Goal: Task Accomplishment & Management: Manage account settings

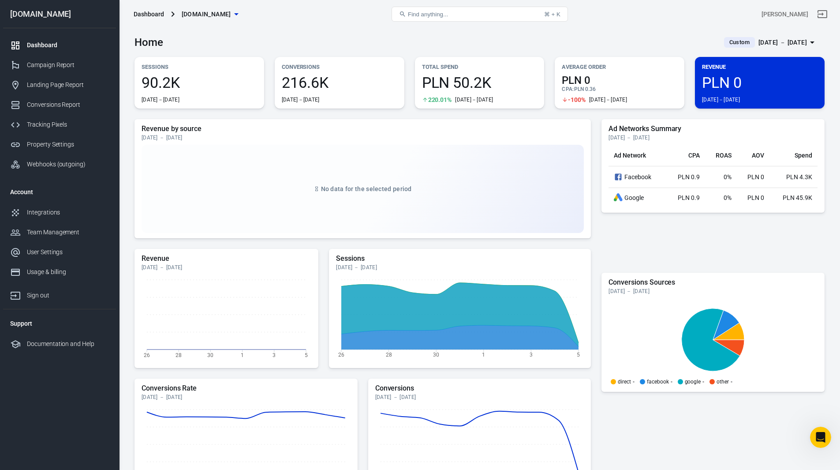
click at [363, 82] on span "216.6K" at bounding box center [340, 82] width 116 height 15
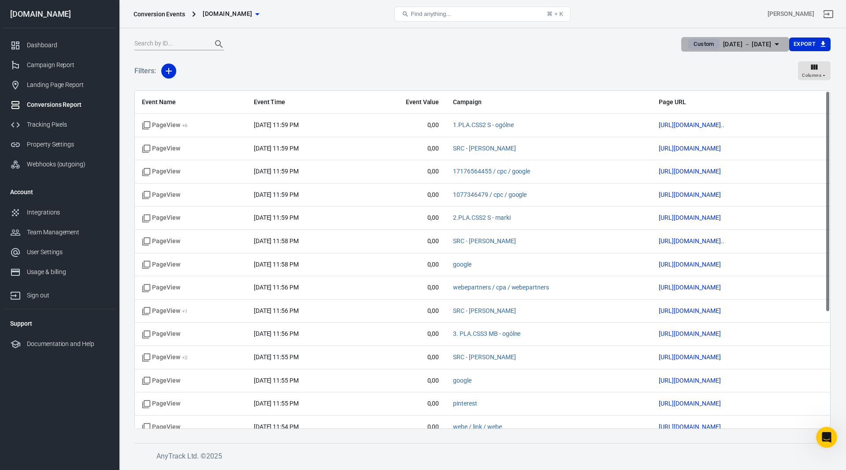
click at [747, 41] on div "[DATE] － [DATE]" at bounding box center [747, 44] width 48 height 11
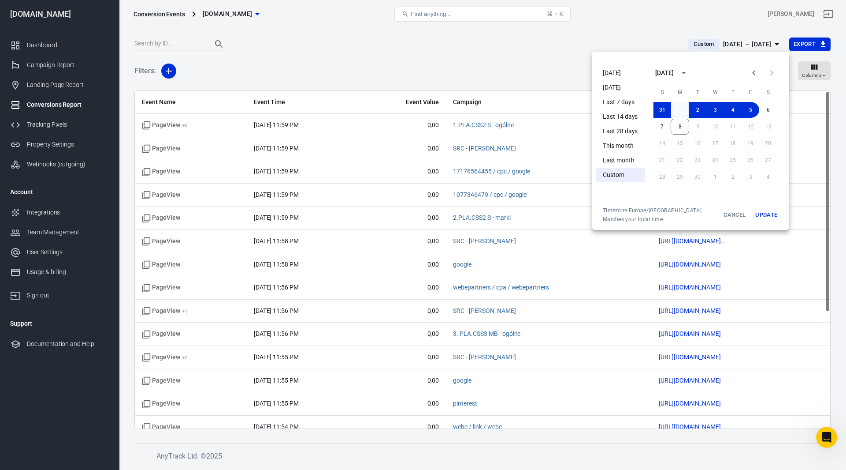
click at [681, 109] on button "1" at bounding box center [680, 110] width 18 height 16
click at [663, 124] on button "7" at bounding box center [662, 127] width 18 height 16
click at [763, 212] on button "Update" at bounding box center [767, 215] width 28 height 16
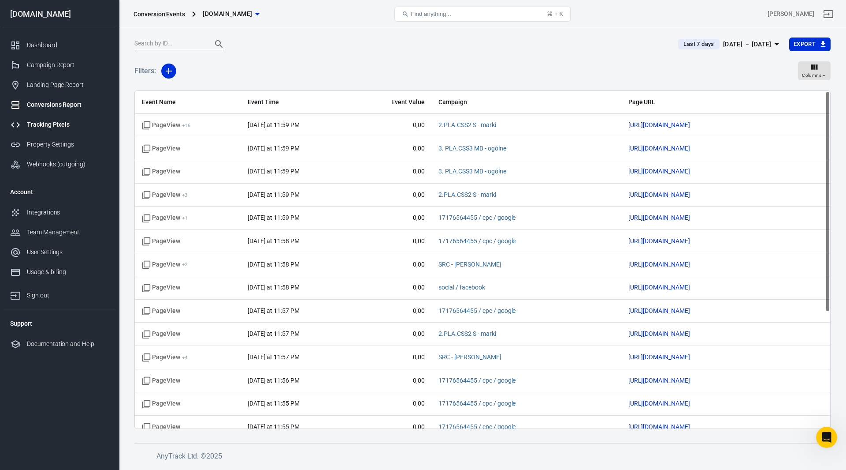
click at [54, 127] on div "Tracking Pixels" at bounding box center [68, 124] width 82 height 9
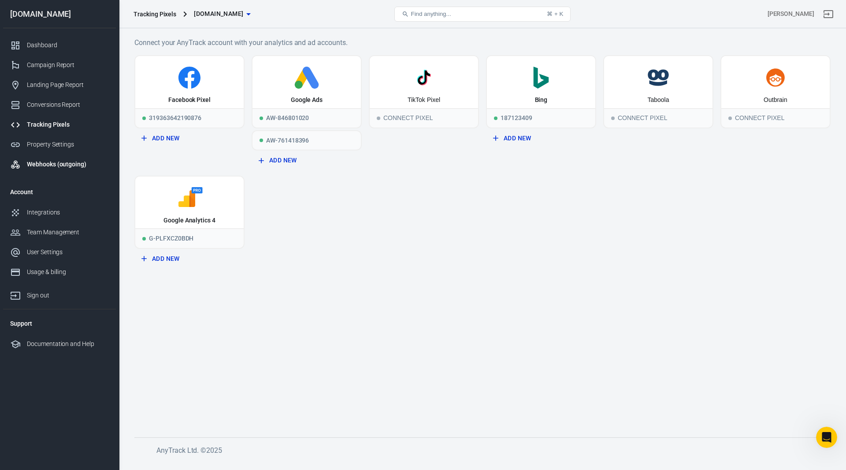
click at [54, 164] on div "Webhooks (outgoing)" at bounding box center [68, 164] width 82 height 9
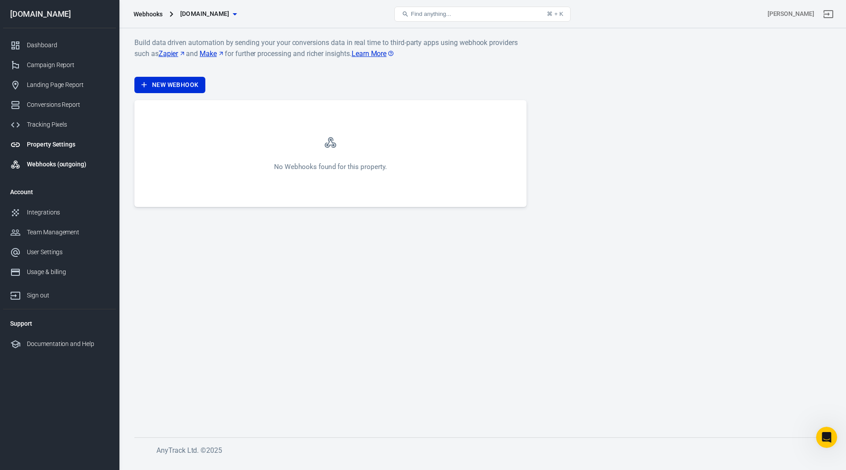
click at [42, 144] on div "Property Settings" at bounding box center [68, 144] width 82 height 9
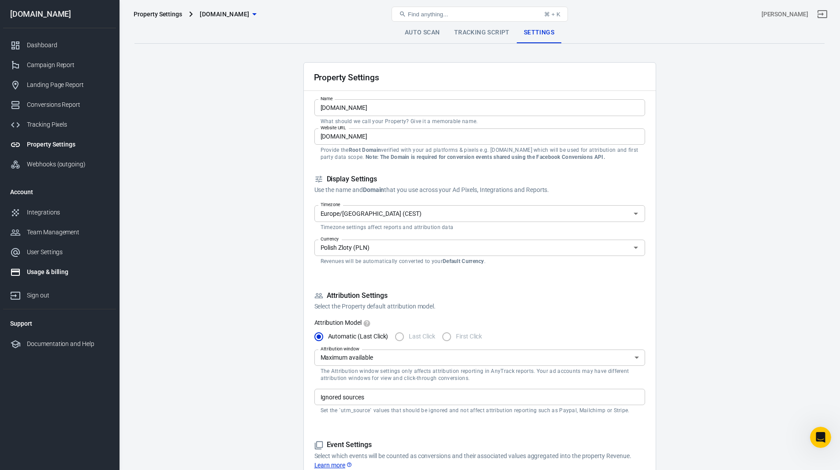
click at [58, 272] on div "Usage & billing" at bounding box center [68, 271] width 82 height 9
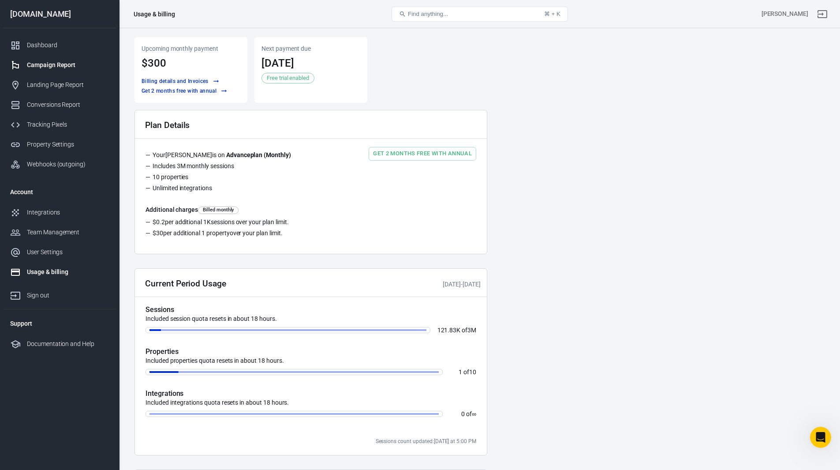
click at [54, 65] on div "Campaign Report" at bounding box center [68, 64] width 82 height 9
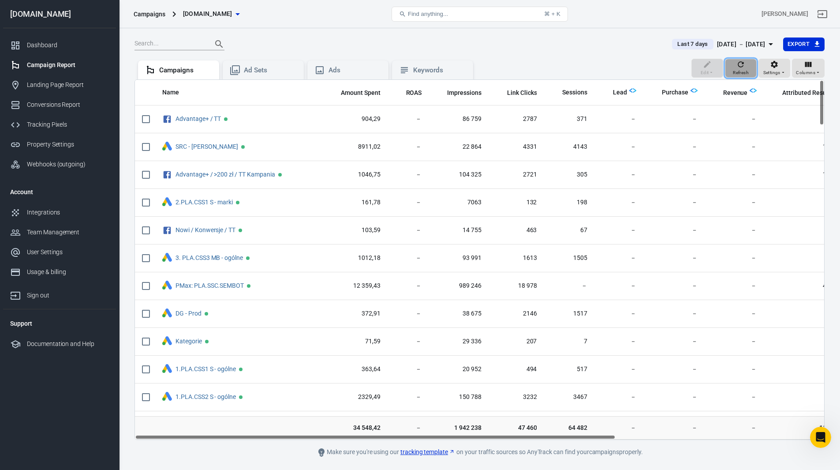
drag, startPoint x: 744, startPoint y: 66, endPoint x: 705, endPoint y: 66, distance: 39.2
click at [744, 66] on icon "button" at bounding box center [740, 64] width 9 height 9
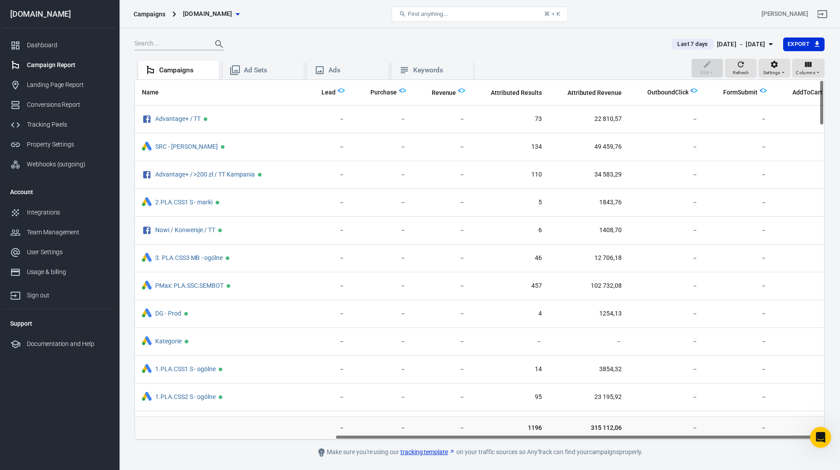
scroll to position [0, 298]
drag, startPoint x: 578, startPoint y: 436, endPoint x: 797, endPoint y: 435, distance: 218.7
click at [797, 435] on div "Name Amount Spent ROAS Impressions Link Clicks Sessions Lead Purchase Revenue A…" at bounding box center [479, 259] width 689 height 359
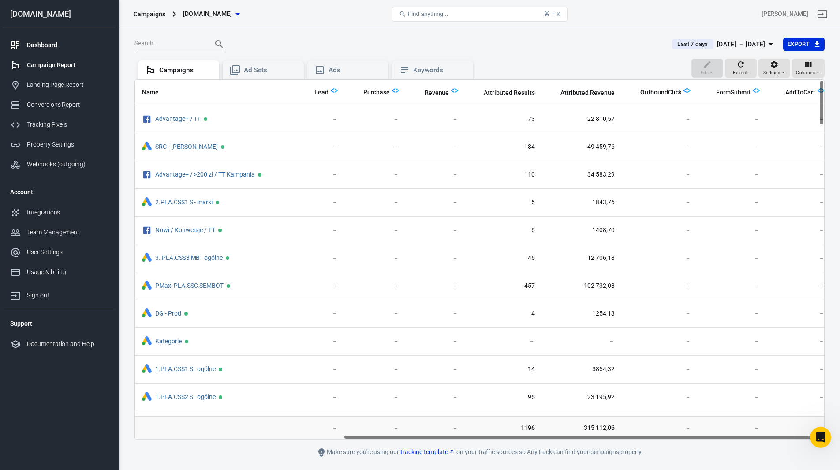
click at [46, 44] on div "Dashboard" at bounding box center [68, 45] width 82 height 9
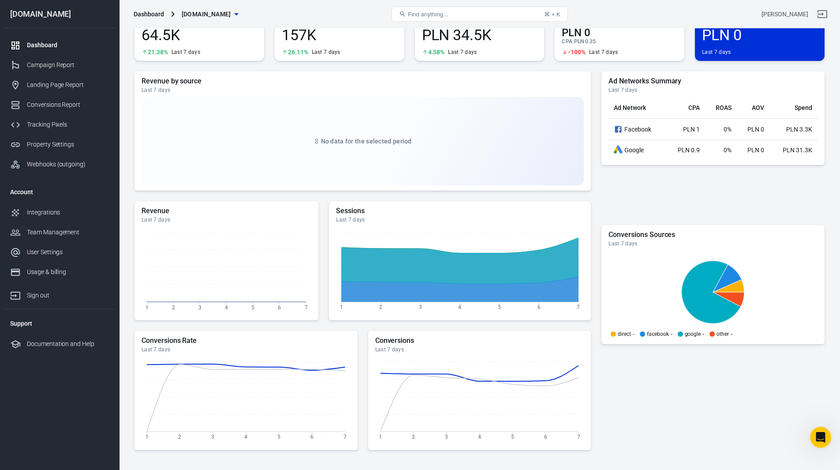
scroll to position [45, 0]
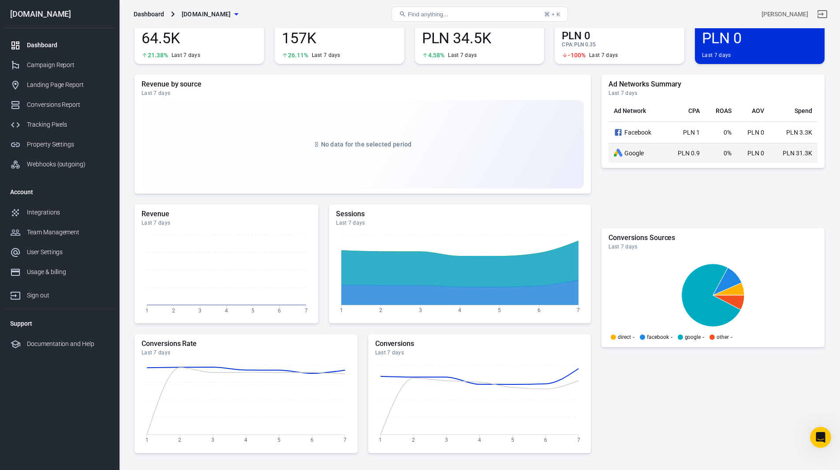
click at [630, 153] on div "Google" at bounding box center [637, 153] width 47 height 9
click at [55, 145] on div "Property Settings" at bounding box center [68, 144] width 82 height 9
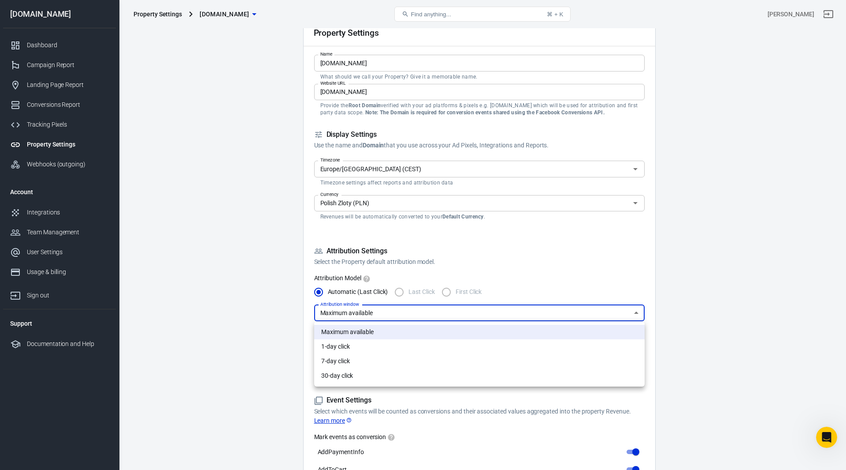
click at [367, 276] on div at bounding box center [423, 235] width 846 height 470
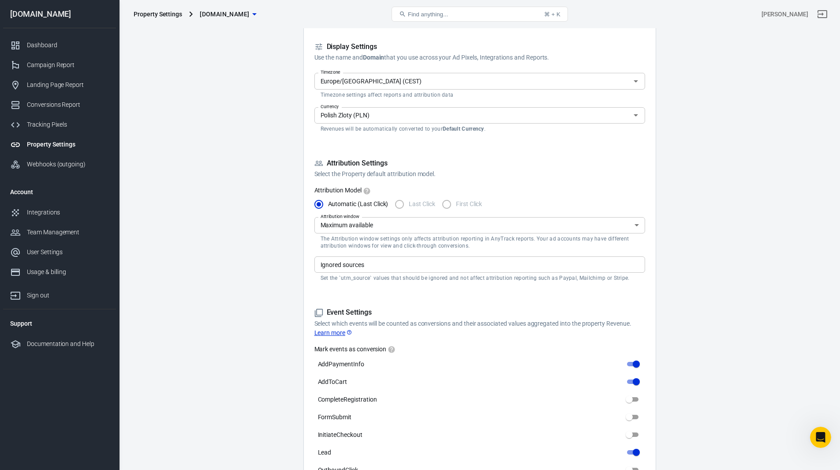
scroll to position [133, 0]
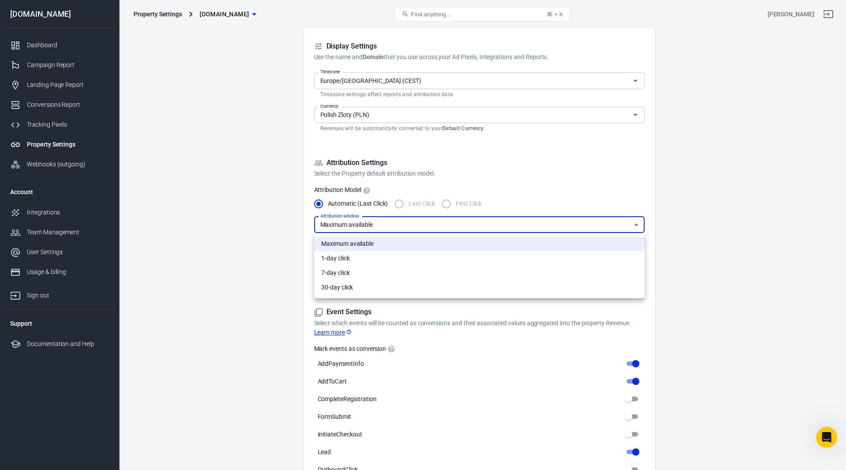
click at [593, 230] on body "Property Settings [DOMAIN_NAME] Find anything... ⌘ + K [PERSON_NAME] [DOMAIN_NA…" at bounding box center [423, 473] width 846 height 1155
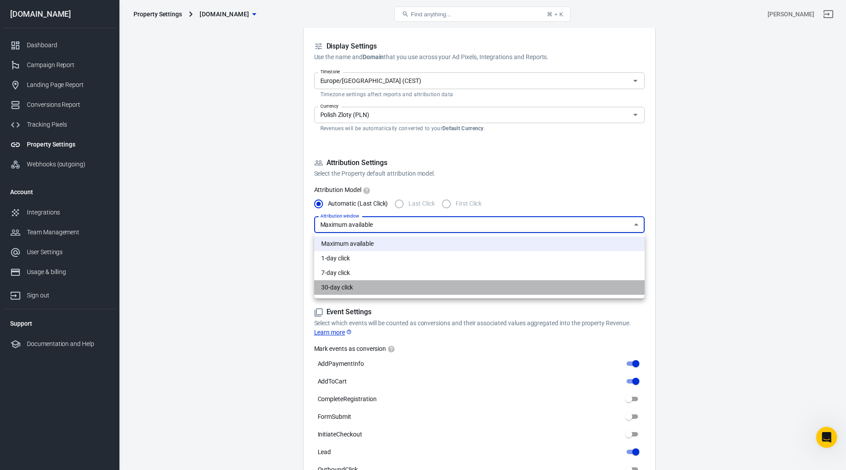
click at [497, 283] on li "30-day click" at bounding box center [479, 287] width 331 height 15
type input "30"
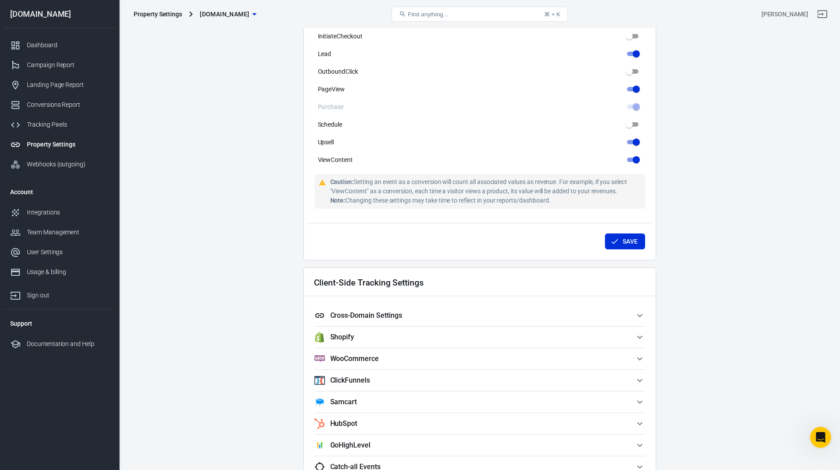
scroll to position [529, 0]
click at [631, 239] on button "Save" at bounding box center [625, 242] width 40 height 16
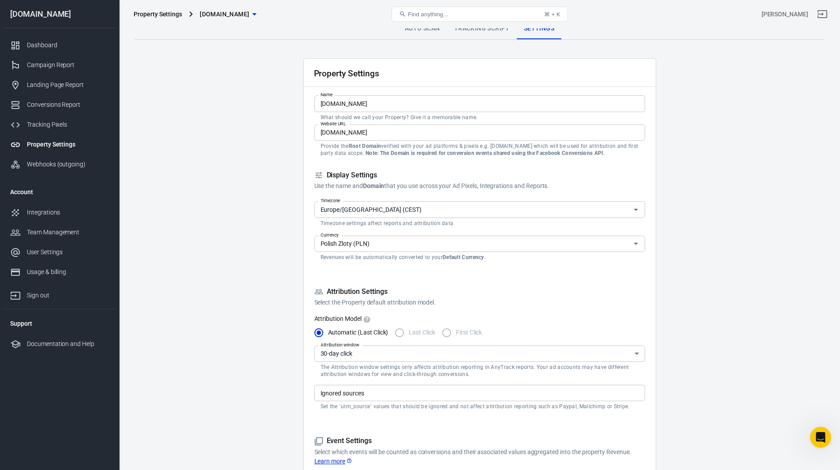
scroll to position [0, 0]
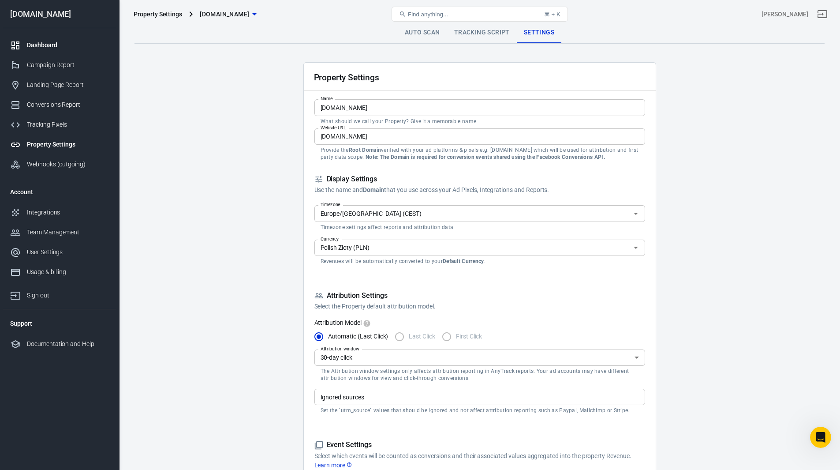
click at [45, 42] on div "Dashboard" at bounding box center [68, 45] width 82 height 9
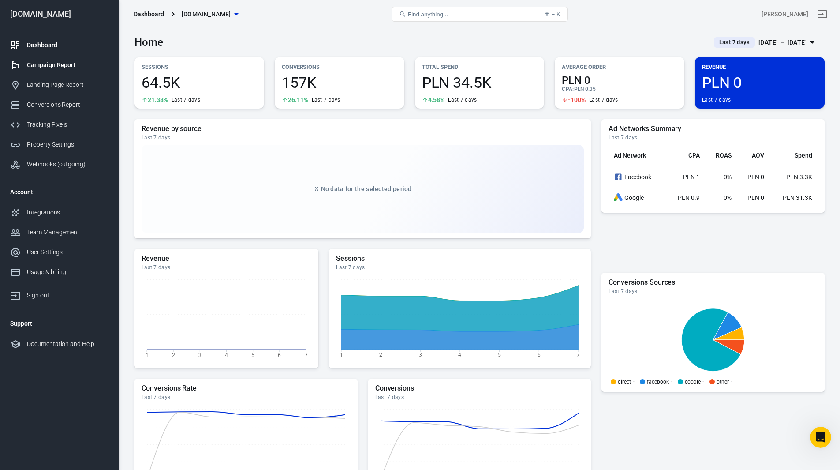
click at [46, 67] on div "Campaign Report" at bounding box center [68, 64] width 82 height 9
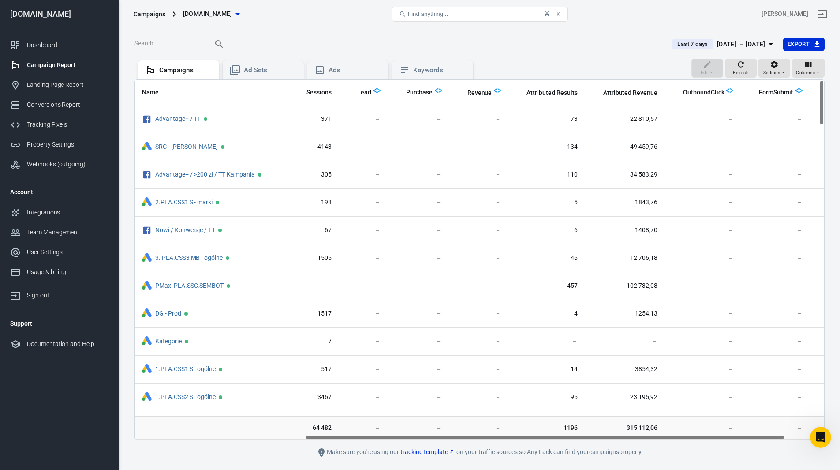
scroll to position [0, 298]
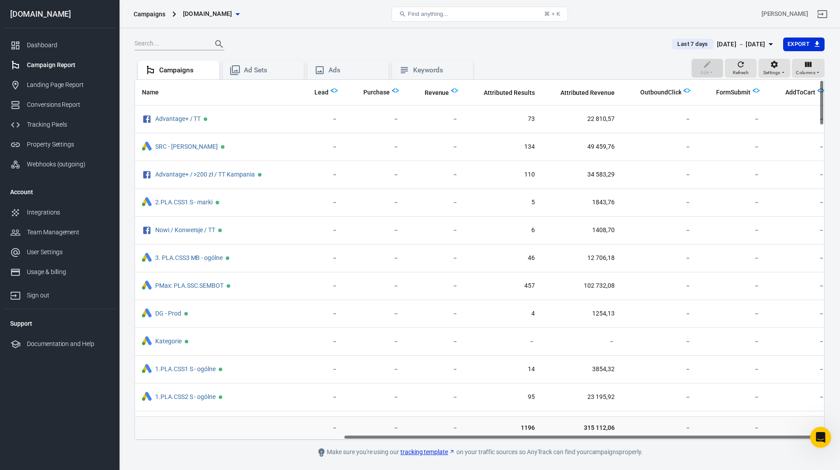
drag, startPoint x: 530, startPoint y: 435, endPoint x: 776, endPoint y: 442, distance: 246.1
click at [776, 442] on main "Last 7 days [DATE] － [DATE] Export Edit Refresh Settings Columns Campaigns Ad S…" at bounding box center [479, 247] width 690 height 420
drag, startPoint x: 551, startPoint y: 436, endPoint x: 702, endPoint y: 445, distance: 151.0
click at [702, 445] on main "Last 7 days [DATE] － [DATE] Export Edit Refresh Settings Columns Campaigns Ad S…" at bounding box center [479, 247] width 690 height 420
drag, startPoint x: 656, startPoint y: 435, endPoint x: 671, endPoint y: 437, distance: 15.5
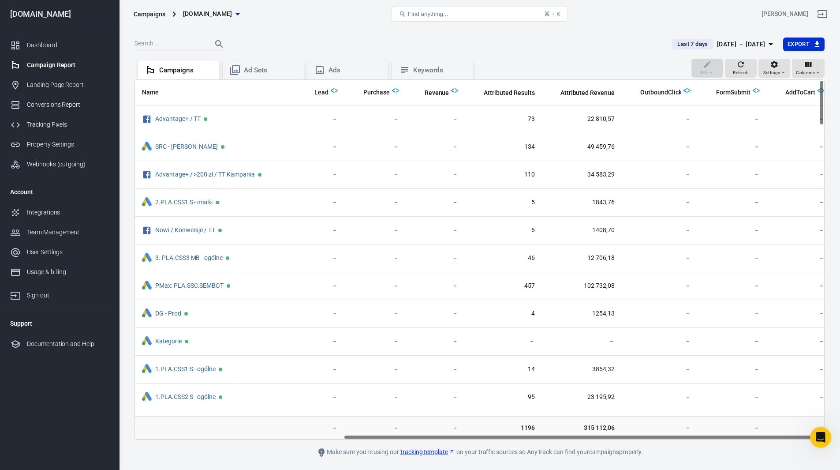
click at [671, 437] on div "Name Amount Spent ROAS Impressions Link Clicks Sessions Lead Purchase Revenue A…" at bounding box center [479, 259] width 689 height 359
click at [576, 95] on span "Attributed Revenue" at bounding box center [587, 93] width 54 height 9
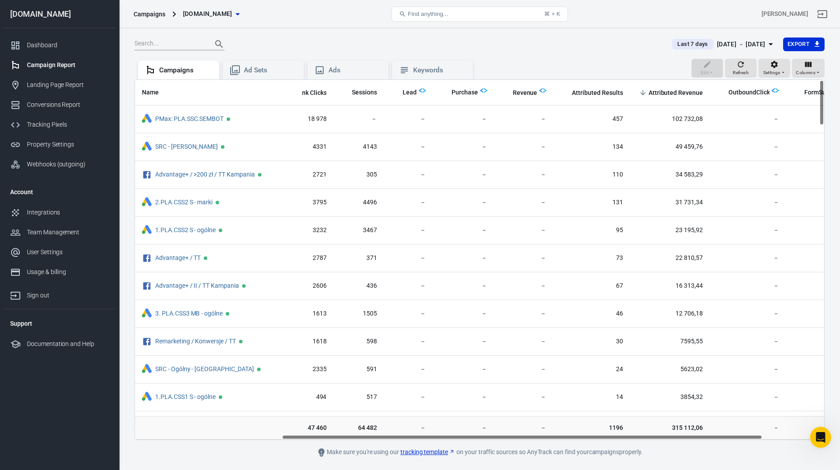
scroll to position [0, 211]
drag, startPoint x: 608, startPoint y: 436, endPoint x: 755, endPoint y: 441, distance: 147.8
click at [755, 441] on main "Last 7 days [DATE] － [DATE] Export Edit Refresh Settings Columns Campaigns Ad S…" at bounding box center [479, 247] width 690 height 420
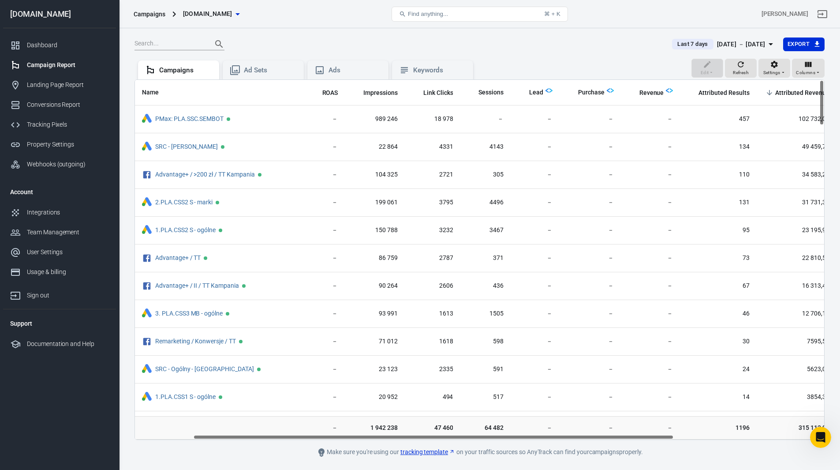
scroll to position [0, 0]
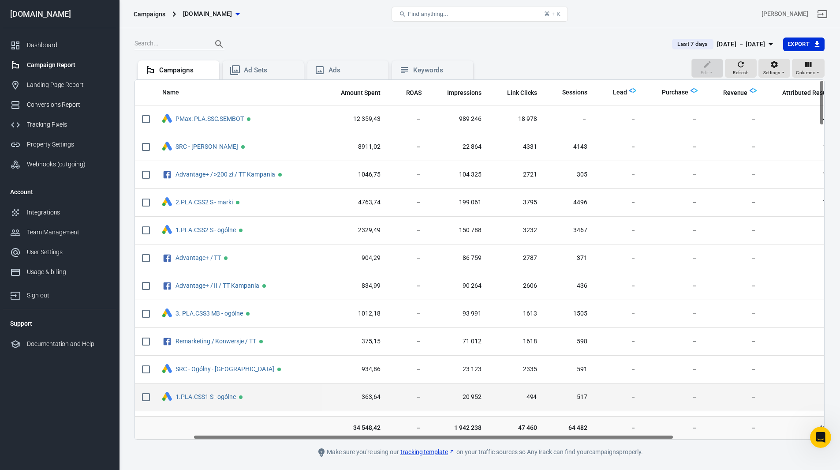
drag, startPoint x: 705, startPoint y: 435, endPoint x: 487, endPoint y: 403, distance: 220.7
click at [510, 420] on div "Name Amount Spent ROAS Impressions Link Clicks Sessions Lead Purchase Revenue A…" at bounding box center [479, 259] width 690 height 360
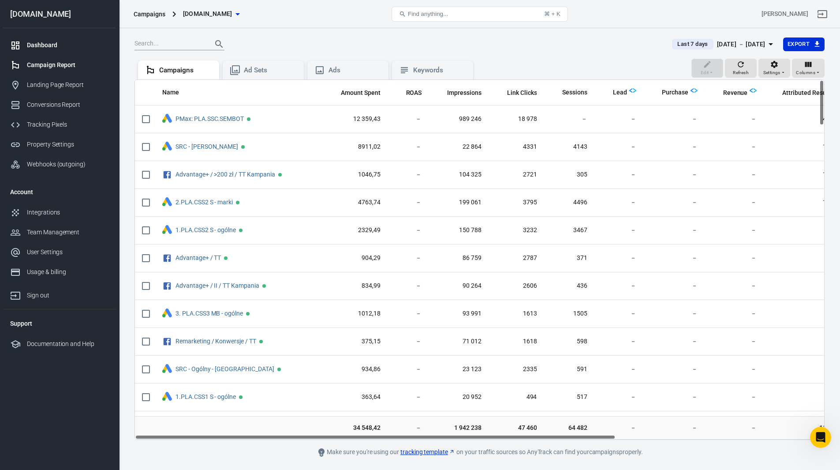
click at [37, 41] on div "Dashboard" at bounding box center [68, 45] width 82 height 9
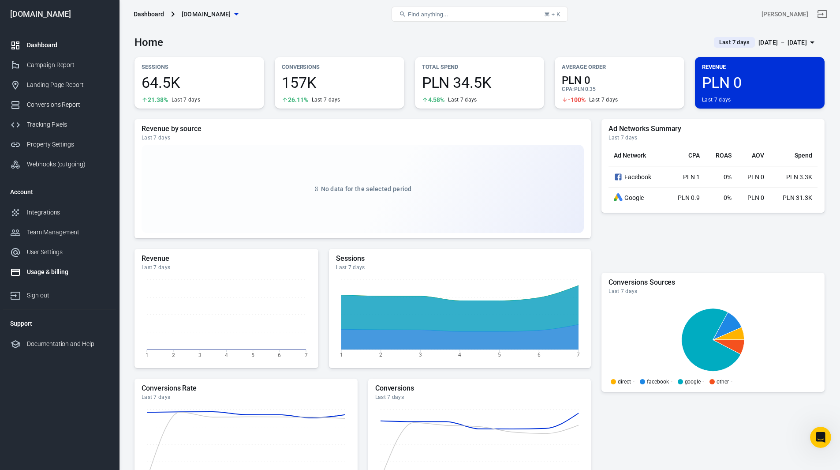
click at [45, 273] on div "Usage & billing" at bounding box center [68, 271] width 82 height 9
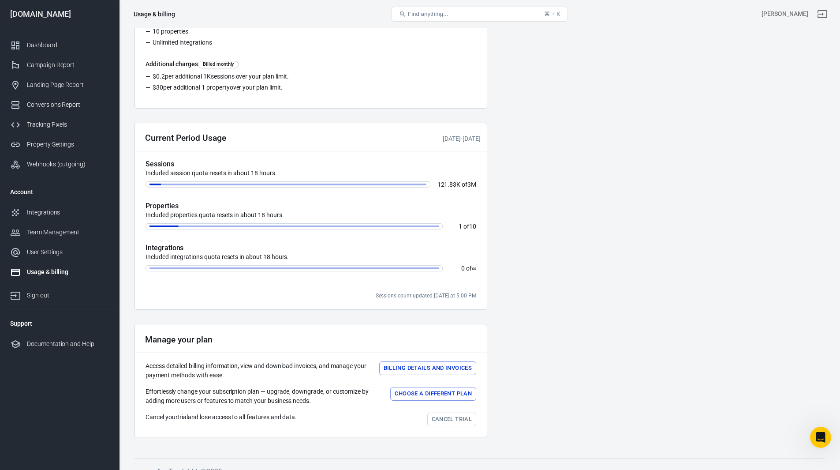
scroll to position [158, 0]
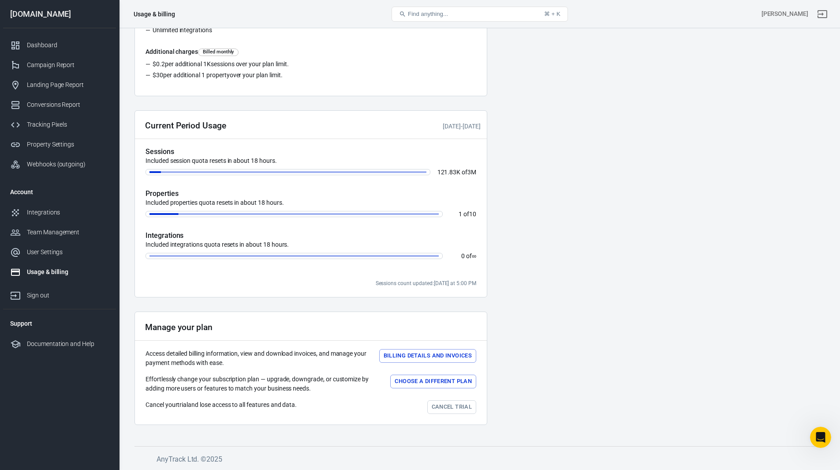
click at [454, 408] on link "Cancel trial" at bounding box center [451, 407] width 49 height 14
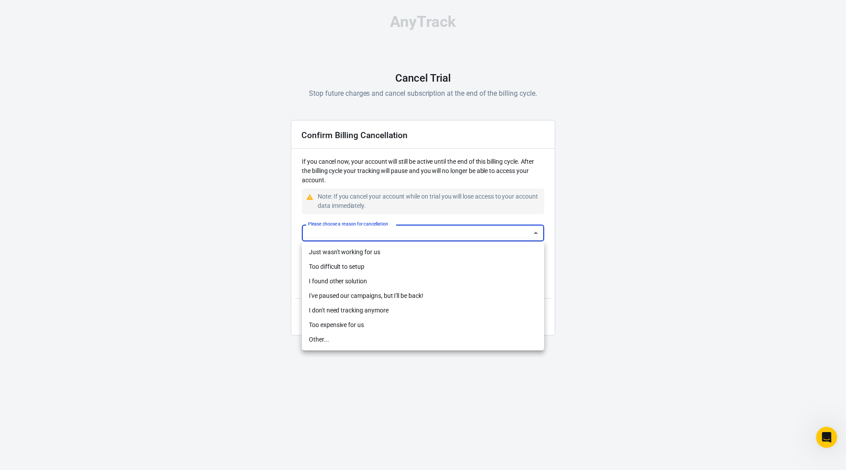
click at [487, 234] on body "AnyTrack Cancel Trial Stop future charges and cancel subscription at the end of…" at bounding box center [423, 178] width 846 height 356
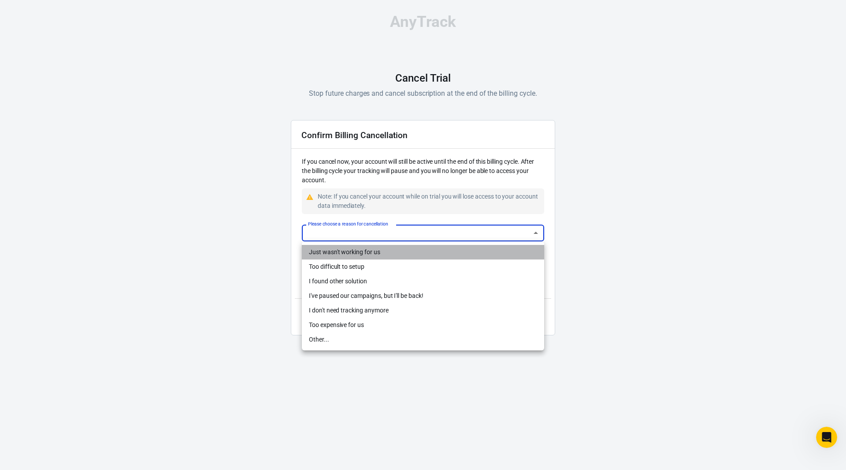
click at [352, 254] on li "Just wasn't working for us" at bounding box center [423, 252] width 242 height 15
type input "not-working"
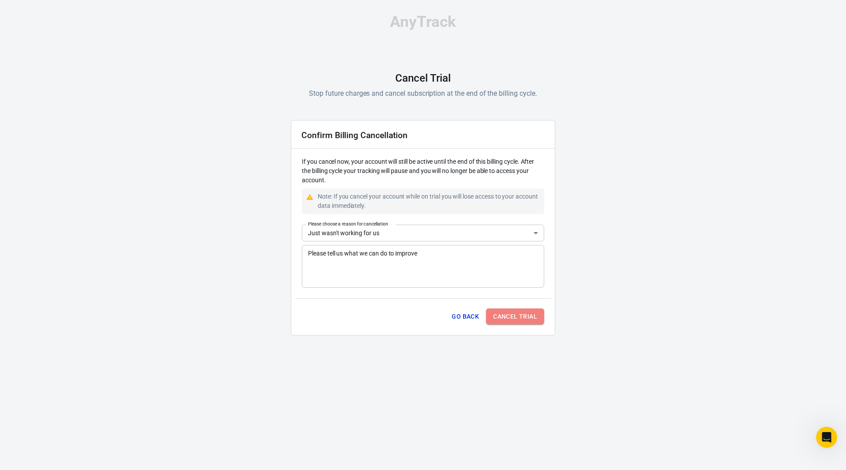
click at [529, 317] on button "Cancel Trial" at bounding box center [515, 316] width 58 height 16
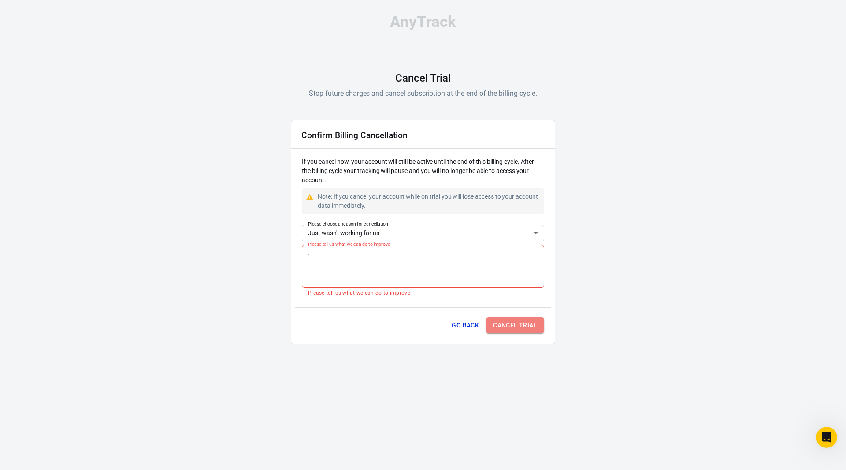
click at [516, 325] on button "Cancel Trial" at bounding box center [515, 325] width 58 height 16
drag, startPoint x: 320, startPoint y: 257, endPoint x: 287, endPoint y: 257, distance: 33.1
click at [287, 257] on div "AnyTrack Cancel Trial Stop future charges and cancel subscription at the end of…" at bounding box center [423, 182] width 846 height 365
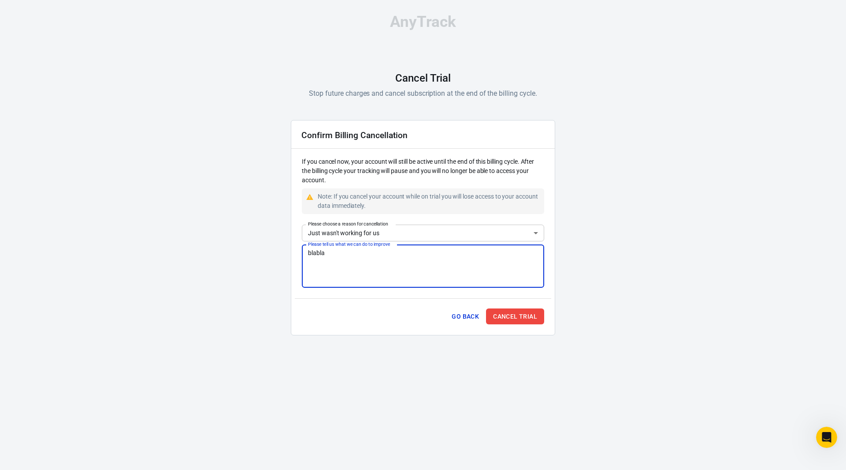
click at [316, 253] on textarea "blabla" at bounding box center [423, 265] width 230 height 35
type textarea "bla bla"
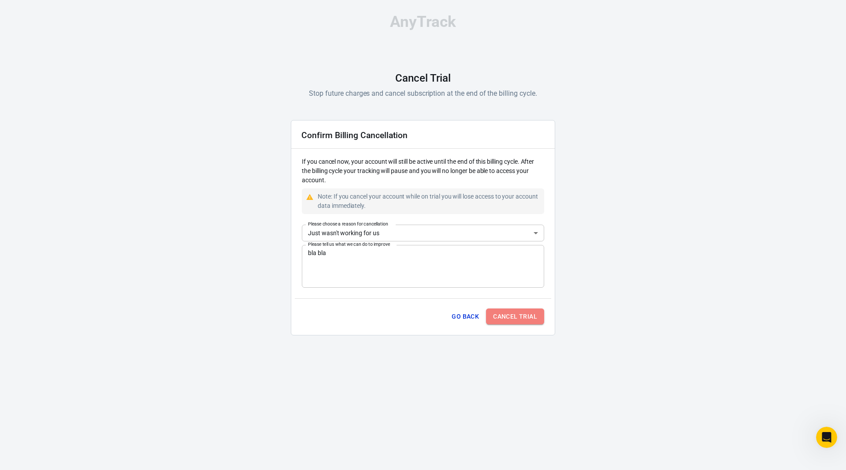
click at [531, 316] on button "Cancel Trial" at bounding box center [515, 316] width 58 height 16
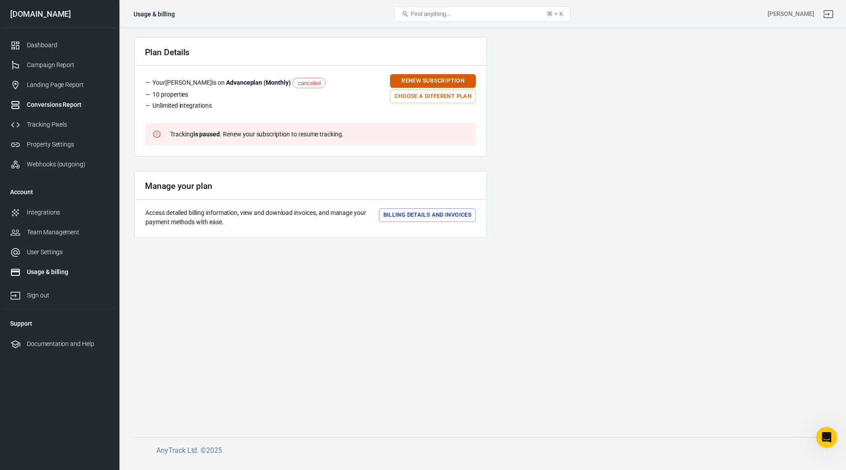
click at [50, 105] on div "Conversions Report" at bounding box center [68, 104] width 82 height 9
